Goal: Information Seeking & Learning: Learn about a topic

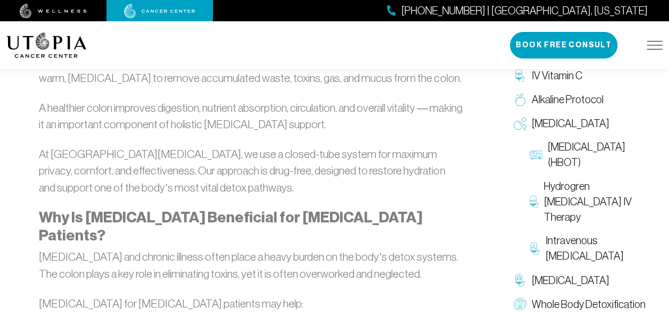
click at [382, 215] on strong "Why Is [MEDICAL_DATA] Beneficial for [MEDICAL_DATA] Patients?" at bounding box center [231, 227] width 384 height 36
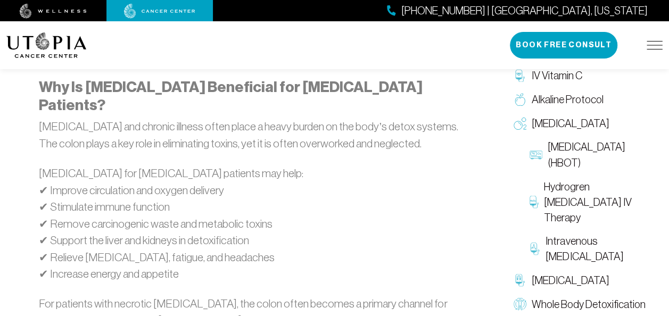
click at [404, 192] on p "[MEDICAL_DATA] for [MEDICAL_DATA] patients may help: ✔ Improve circulation and …" at bounding box center [251, 224] width 424 height 118
click at [406, 181] on p "[MEDICAL_DATA] for [MEDICAL_DATA] patients may help: ✔ Improve circulation and …" at bounding box center [251, 224] width 424 height 118
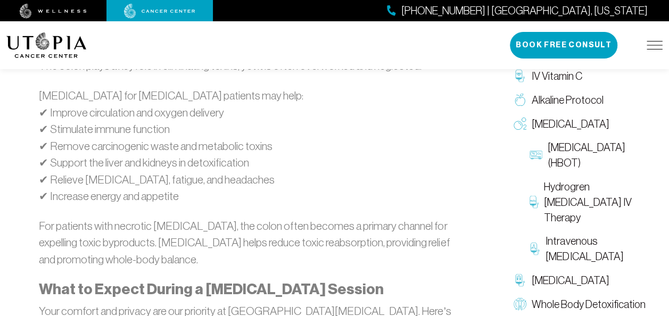
scroll to position [934, 0]
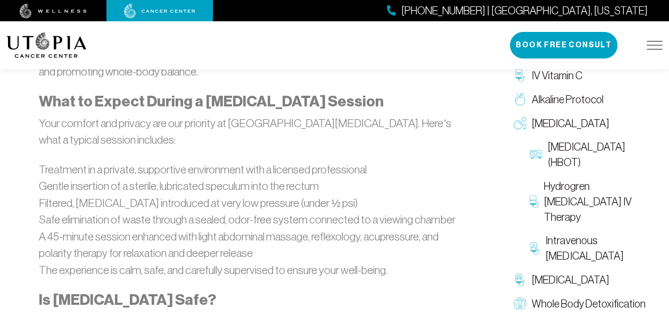
scroll to position [1119, 0]
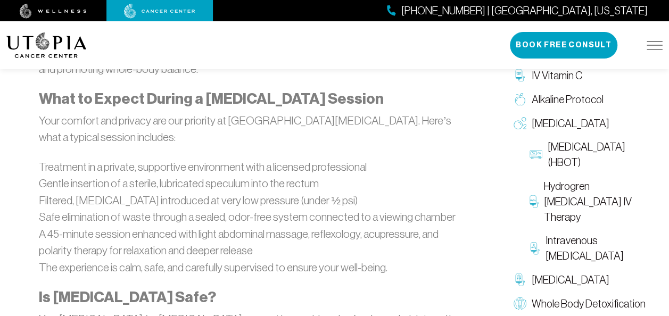
click at [390, 226] on li "A 45-minute session enhanced with light abdominal massage, reflexology, acupres…" at bounding box center [251, 243] width 424 height 34
click at [390, 209] on li "Safe elimination of waste through a sealed, odor-free system connected to a vie…" at bounding box center [251, 217] width 424 height 17
click at [392, 209] on li "Safe elimination of waste through a sealed, odor-free system connected to a vie…" at bounding box center [251, 217] width 424 height 17
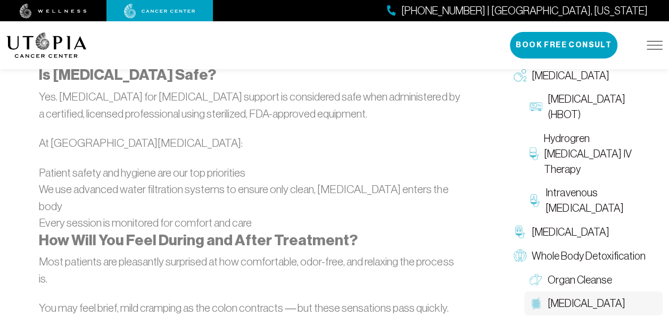
scroll to position [1342, 0]
click at [393, 214] on li "Every session is monitored for comfort and care" at bounding box center [251, 222] width 424 height 17
click at [394, 181] on li "We use advanced water filtration systems to ensure only clean, [MEDICAL_DATA] e…" at bounding box center [251, 198] width 424 height 34
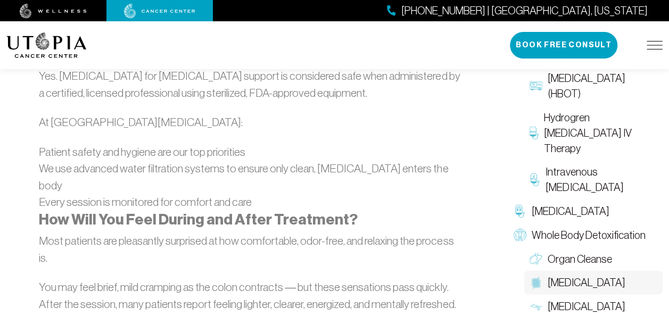
scroll to position [1391, 0]
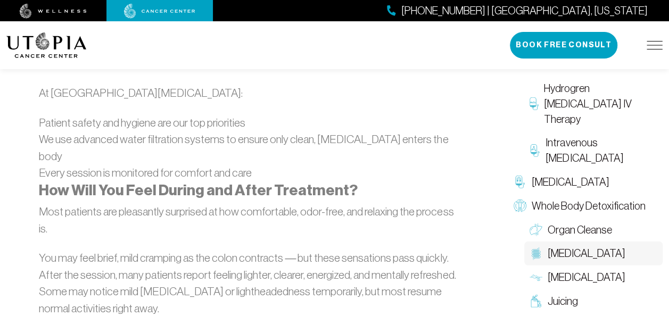
click at [377, 267] on li "After the session, many patients report feeling lighter, clearer, energized, an…" at bounding box center [251, 275] width 424 height 17
click at [374, 267] on li "After the session, many patients report feeling lighter, clearer, energized, an…" at bounding box center [251, 275] width 424 height 17
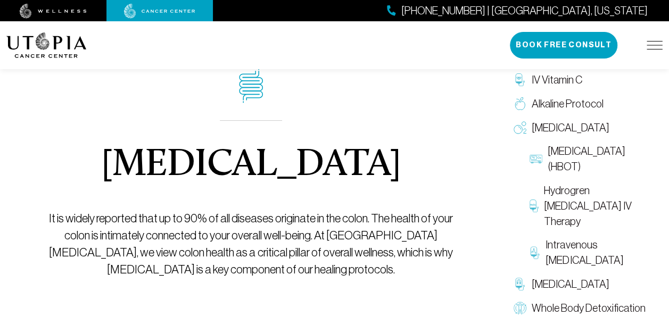
scroll to position [0, 0]
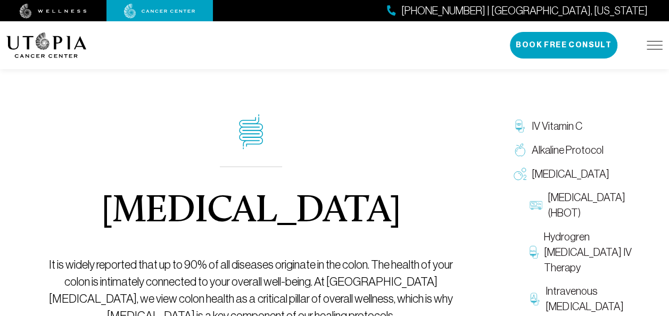
click at [649, 47] on img at bounding box center [655, 45] width 16 height 9
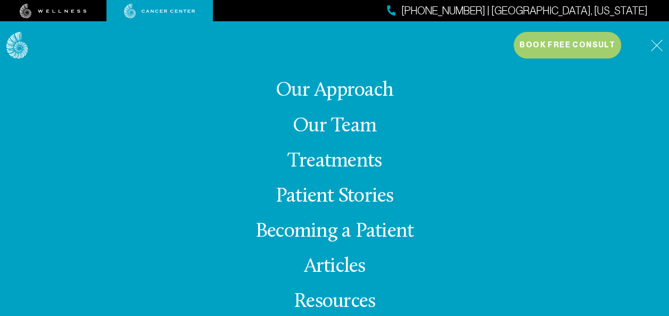
click at [355, 132] on link "Our Team" at bounding box center [335, 126] width 84 height 21
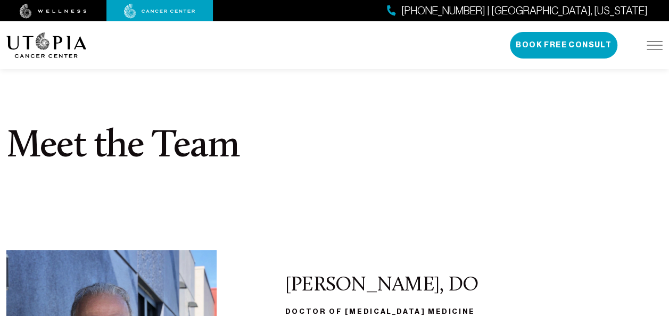
click at [413, 216] on section "Meet the Team" at bounding box center [334, 149] width 669 height 202
click at [413, 203] on section "Meet the Team" at bounding box center [334, 149] width 669 height 202
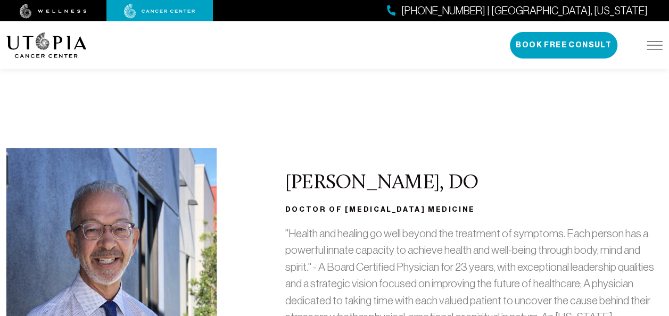
click at [414, 143] on section "Meet the Team" at bounding box center [334, 47] width 669 height 202
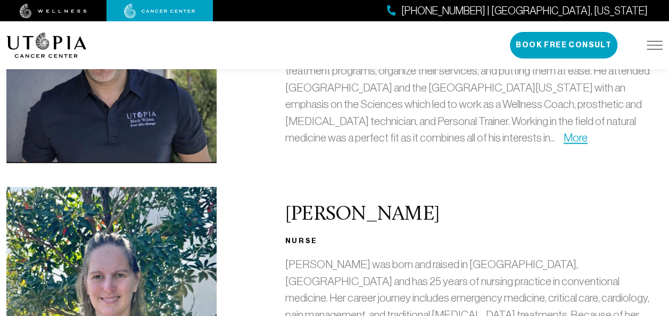
scroll to position [826, 0]
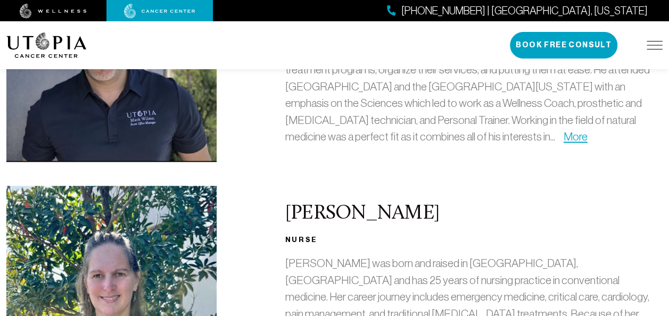
click at [407, 203] on div "[PERSON_NAME] [PERSON_NAME] was born and raised in [GEOGRAPHIC_DATA], [GEOGRAPH…" at bounding box center [474, 308] width 390 height 244
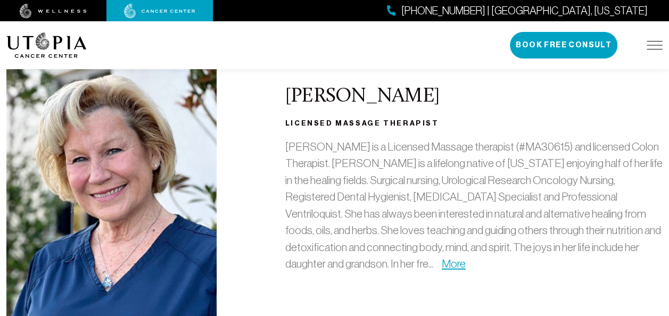
scroll to position [1237, 0]
